Goal: Entertainment & Leisure: Consume media (video, audio)

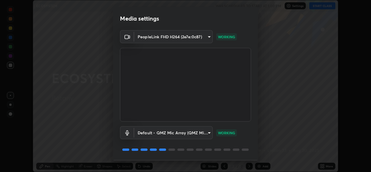
scroll to position [18, 0]
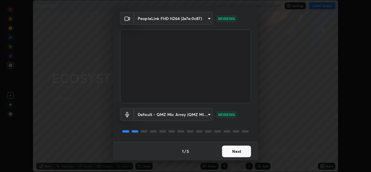
click at [235, 153] on button "Next" at bounding box center [236, 151] width 29 height 12
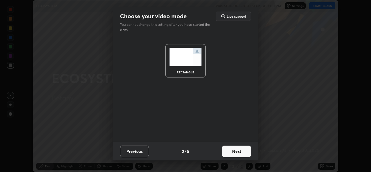
scroll to position [0, 0]
click at [236, 151] on button "Next" at bounding box center [236, 151] width 29 height 12
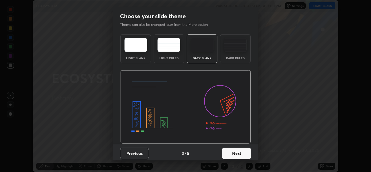
click at [236, 153] on button "Next" at bounding box center [236, 153] width 29 height 12
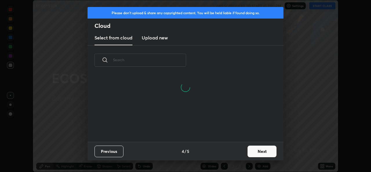
click at [251, 150] on button "Next" at bounding box center [261, 151] width 29 height 12
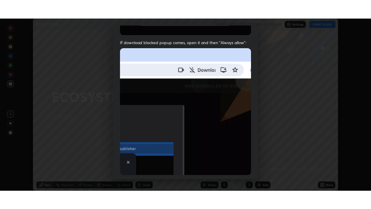
scroll to position [136, 0]
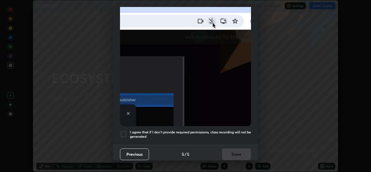
click at [219, 130] on h5 "I agree that if I don't provide required permissions, class recording will not …" at bounding box center [190, 134] width 121 height 9
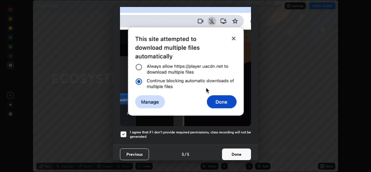
click at [234, 152] on button "Done" at bounding box center [236, 154] width 29 height 12
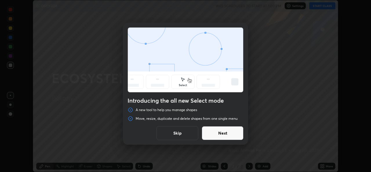
click at [179, 135] on button "Skip" at bounding box center [177, 133] width 42 height 14
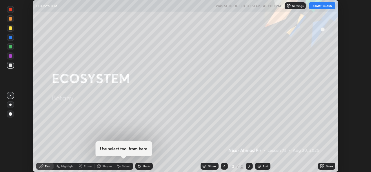
click at [319, 5] on button "START CLASS" at bounding box center [322, 5] width 26 height 7
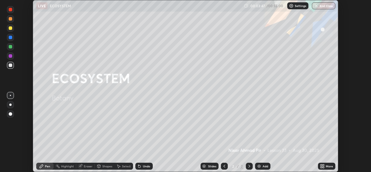
click at [262, 166] on div "Add" at bounding box center [262, 166] width 15 height 7
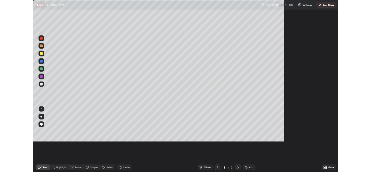
scroll to position [209, 371]
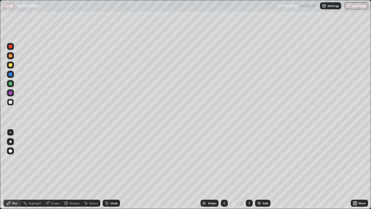
click at [10, 64] on div at bounding box center [10, 64] width 3 height 3
click at [11, 140] on div at bounding box center [10, 141] width 7 height 7
click at [11, 102] on div at bounding box center [10, 101] width 3 height 3
click at [108, 171] on icon at bounding box center [107, 202] width 5 height 5
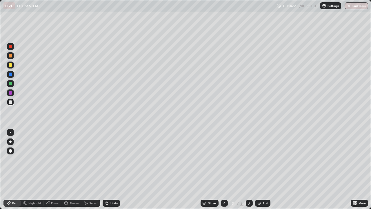
click at [107, 171] on icon at bounding box center [107, 202] width 5 height 5
click at [109, 171] on div "Undo" at bounding box center [111, 202] width 17 height 7
click at [107, 171] on icon at bounding box center [107, 202] width 5 height 5
click at [108, 171] on icon at bounding box center [107, 202] width 5 height 5
click at [354, 171] on div "More" at bounding box center [359, 202] width 17 height 7
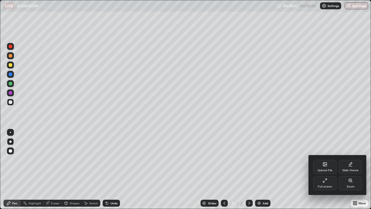
click at [340, 115] on div at bounding box center [185, 104] width 371 height 209
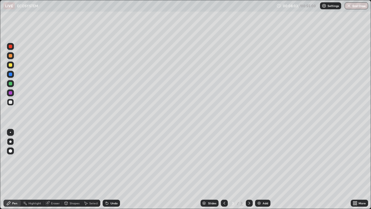
click at [354, 171] on div "More" at bounding box center [359, 203] width 17 height 12
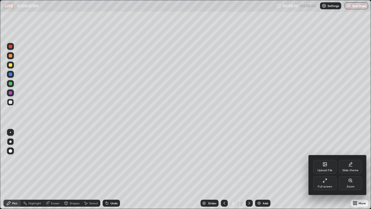
click at [325, 171] on div "Full screen" at bounding box center [324, 183] width 23 height 14
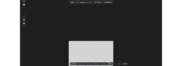
scroll to position [28903, 28787]
